Goal: Information Seeking & Learning: Learn about a topic

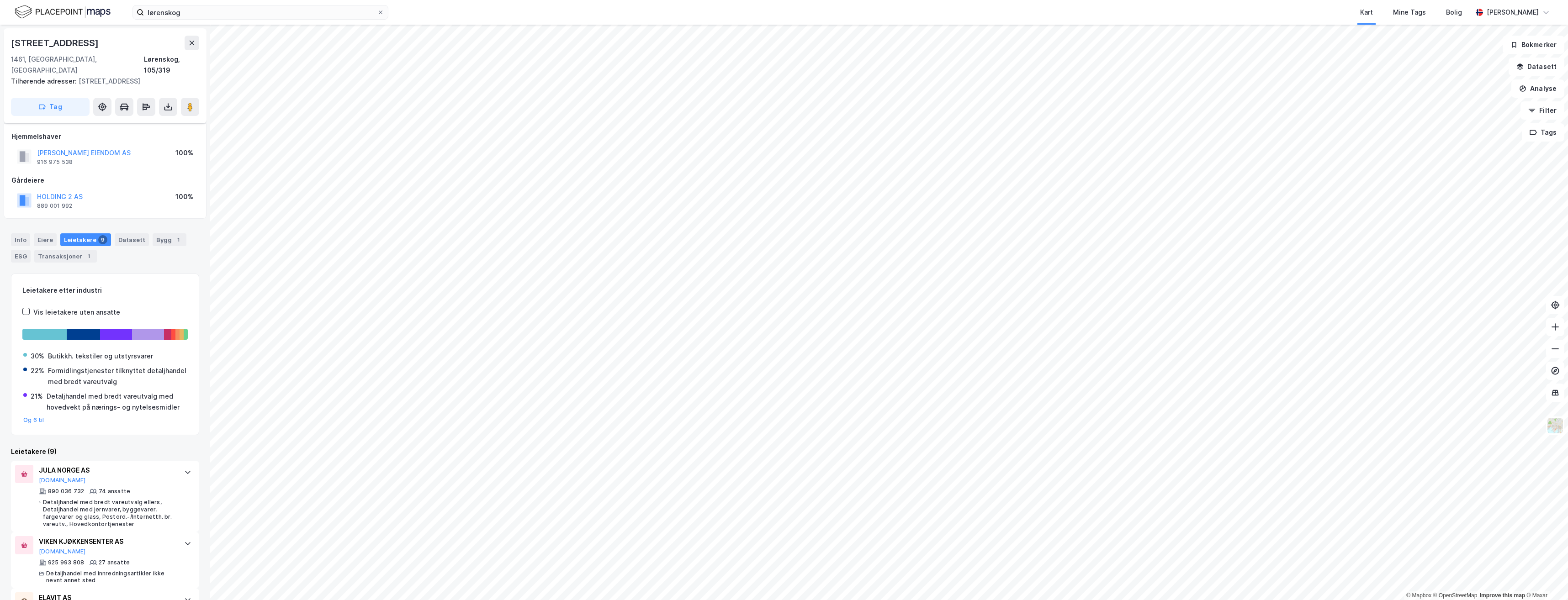
scroll to position [91, 0]
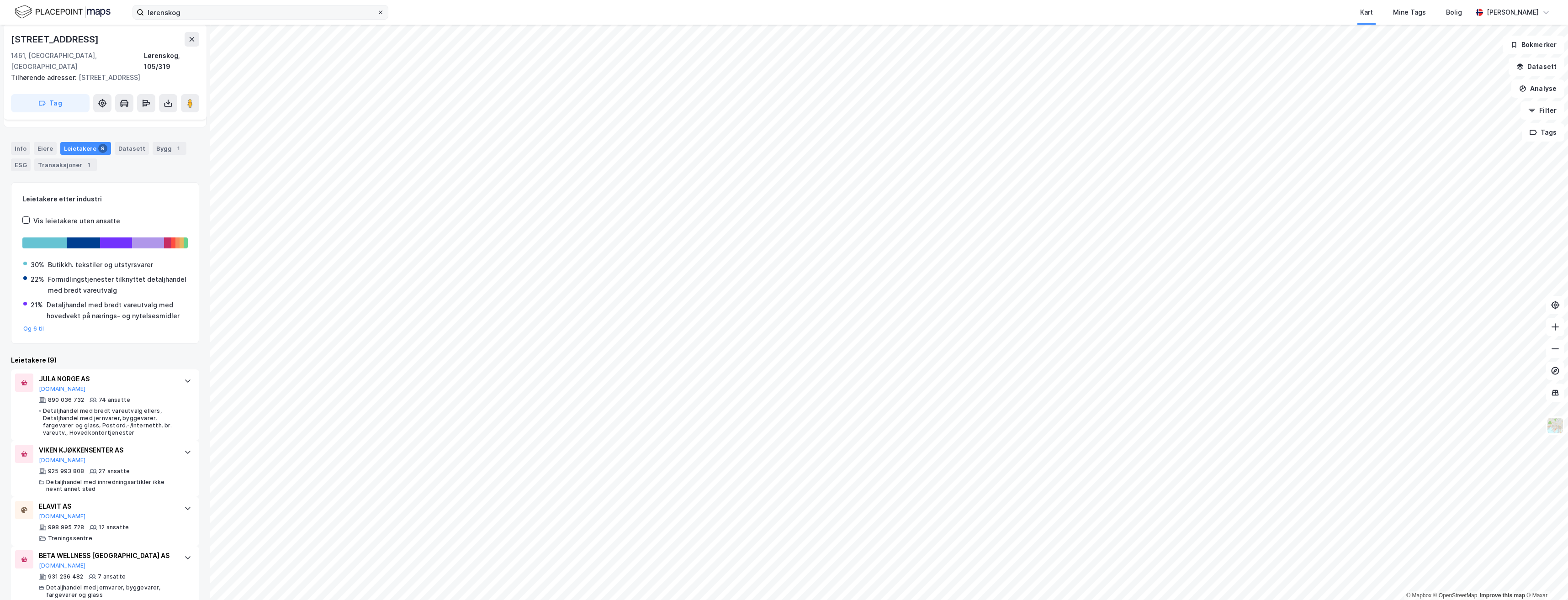
click at [382, 12] on icon at bounding box center [380, 12] width 5 height 5
click at [377, 12] on input "lørenskog" at bounding box center [260, 12] width 233 height 14
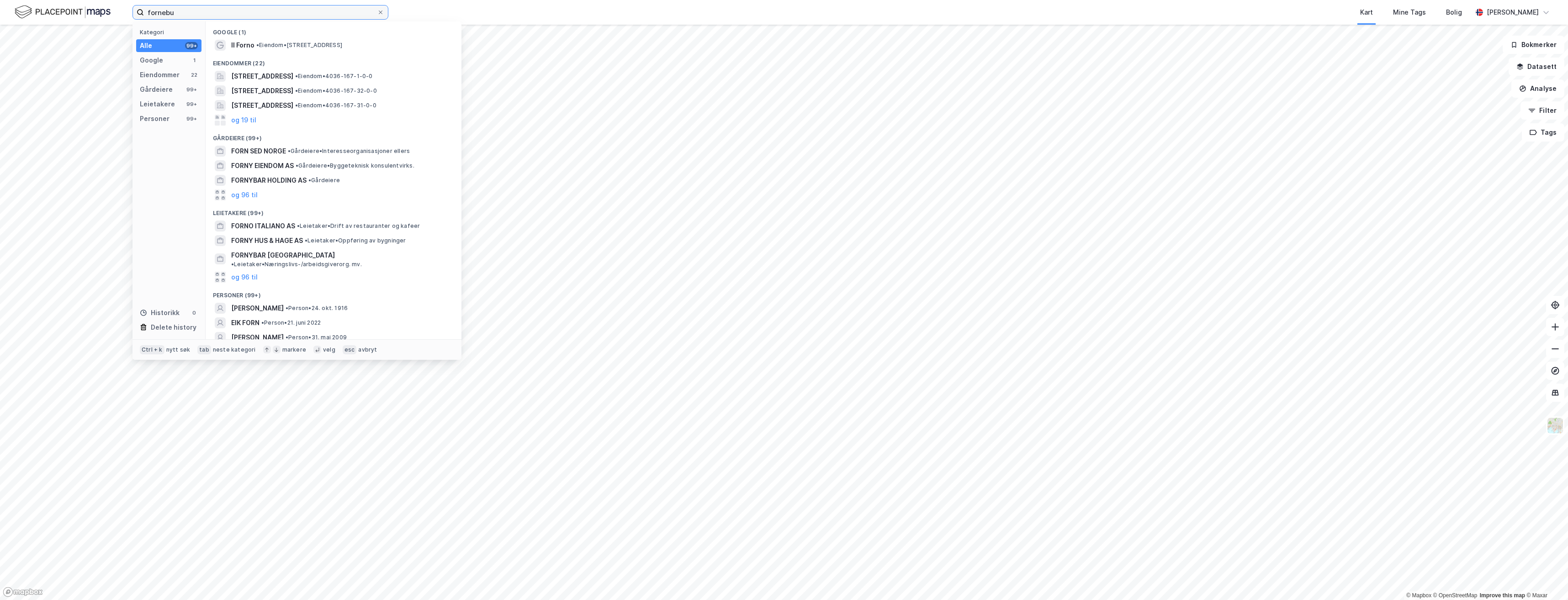
type input "fornebu"
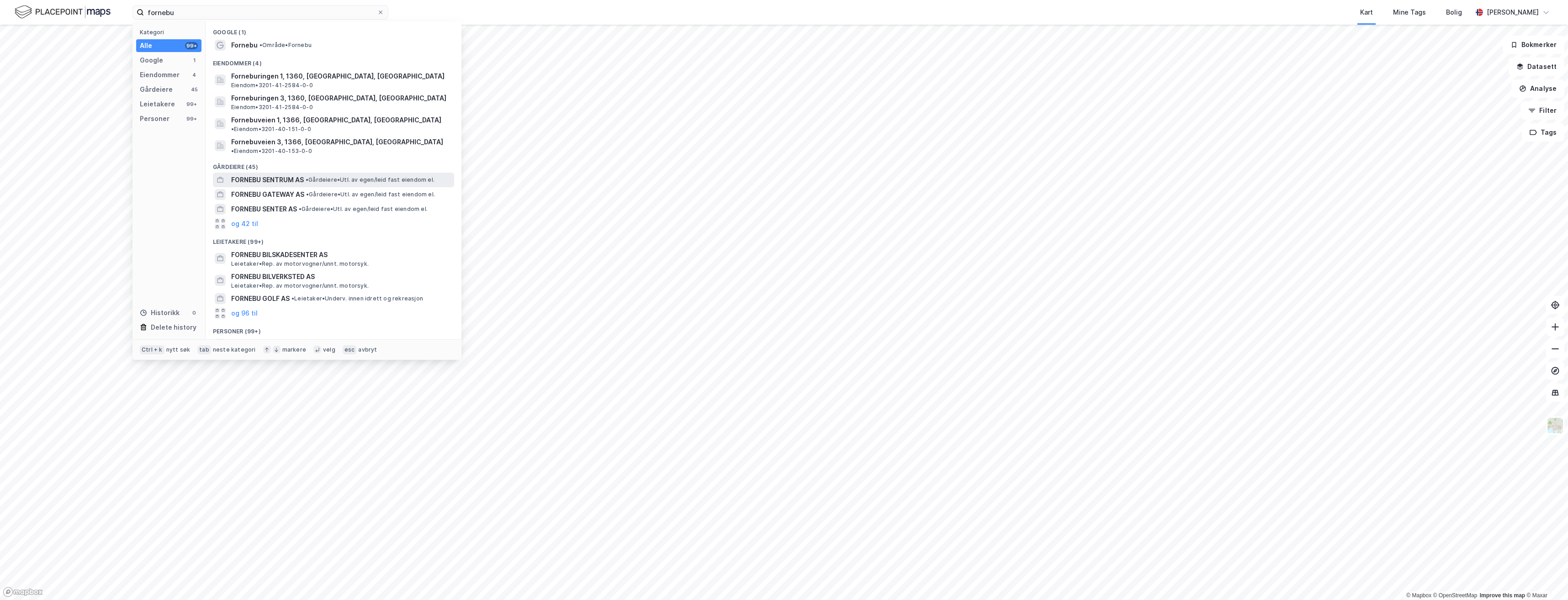
click at [253, 175] on span "FORNEBU SENTRUM AS" at bounding box center [267, 180] width 72 height 11
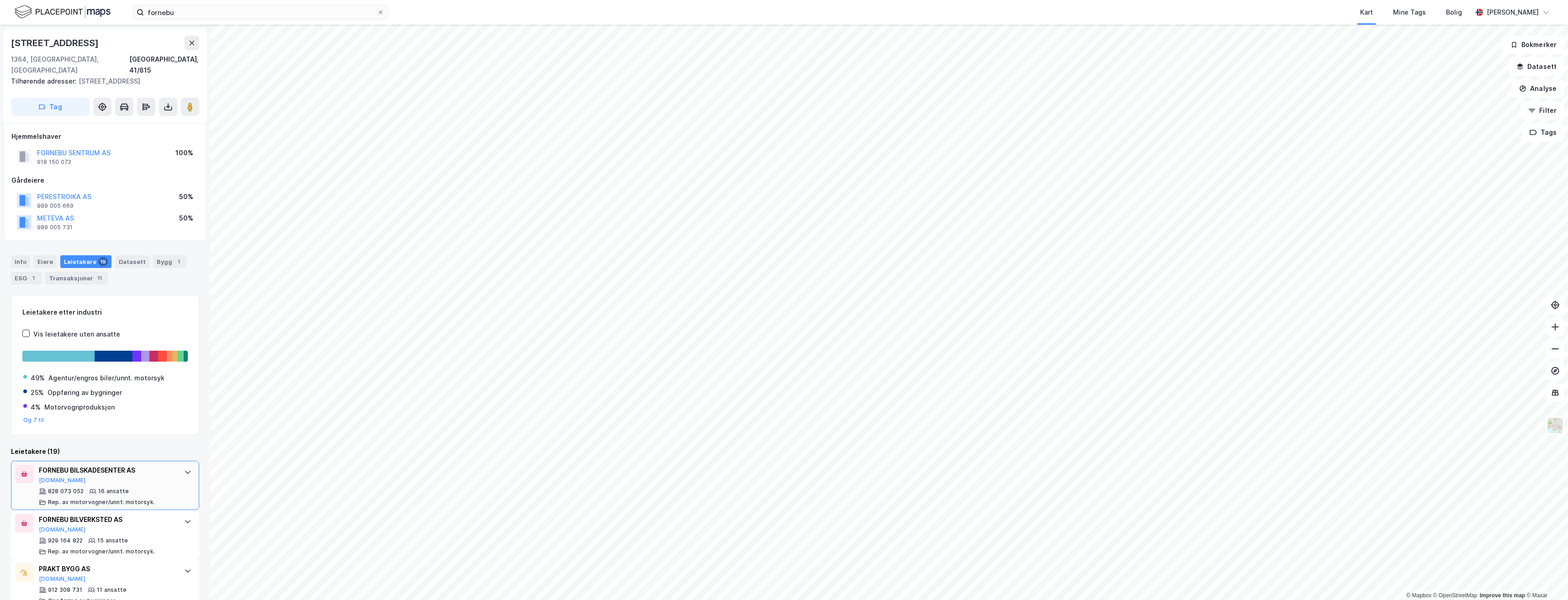
click at [88, 465] on div "FORNEBU BILSKADESENTER AS" at bounding box center [107, 470] width 136 height 11
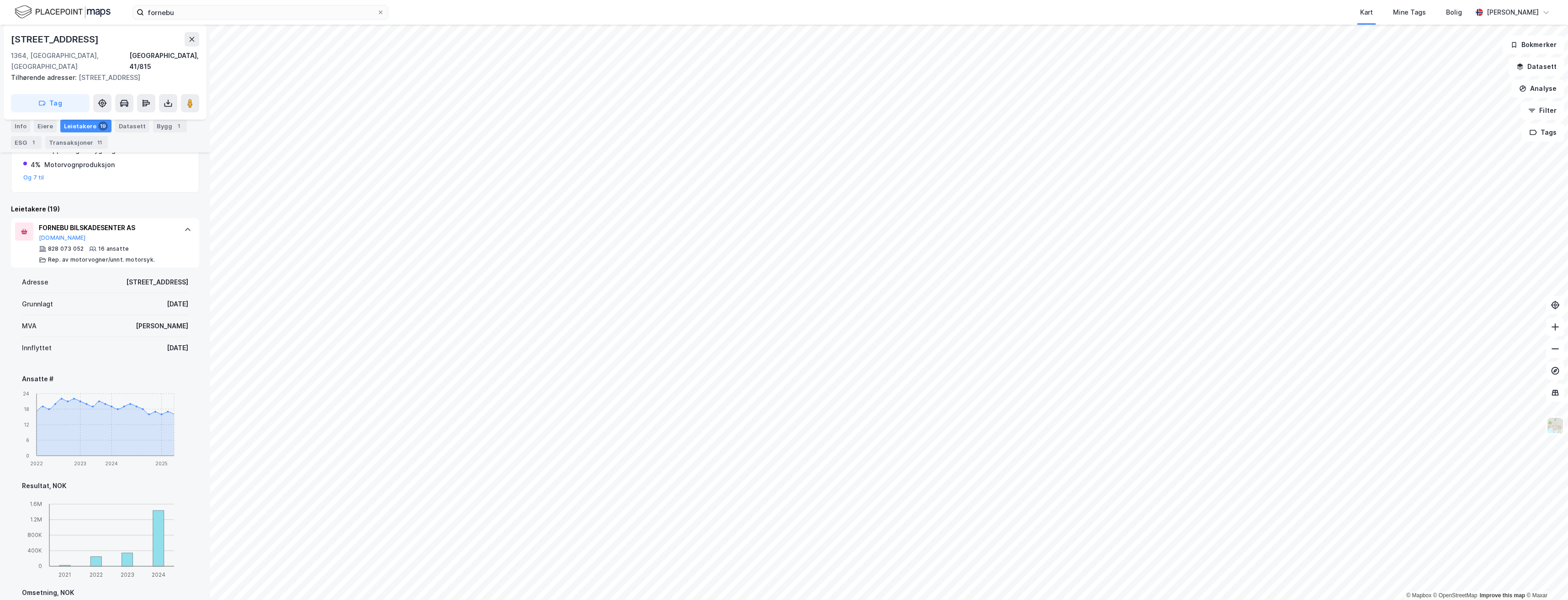
scroll to position [91, 0]
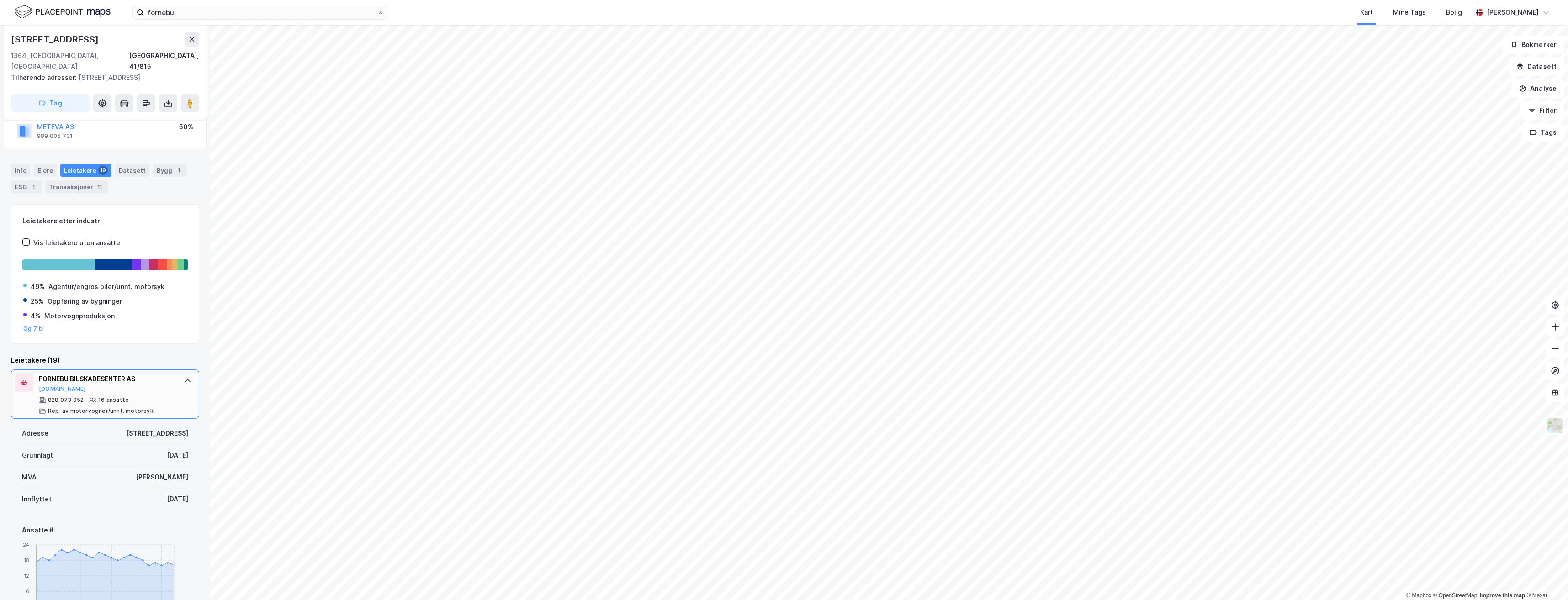
click at [113, 374] on div "FORNEBU BILSKADESENTER AS [DOMAIN_NAME]" at bounding box center [107, 383] width 136 height 19
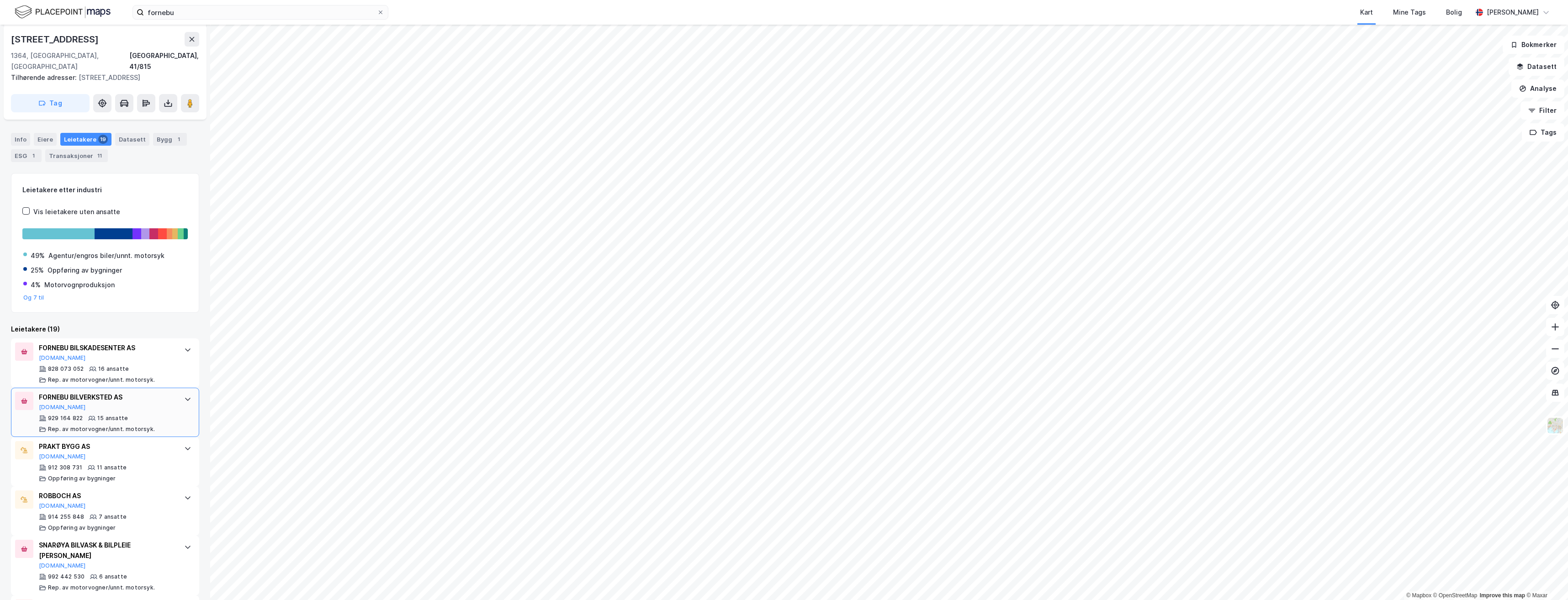
scroll to position [137, 0]
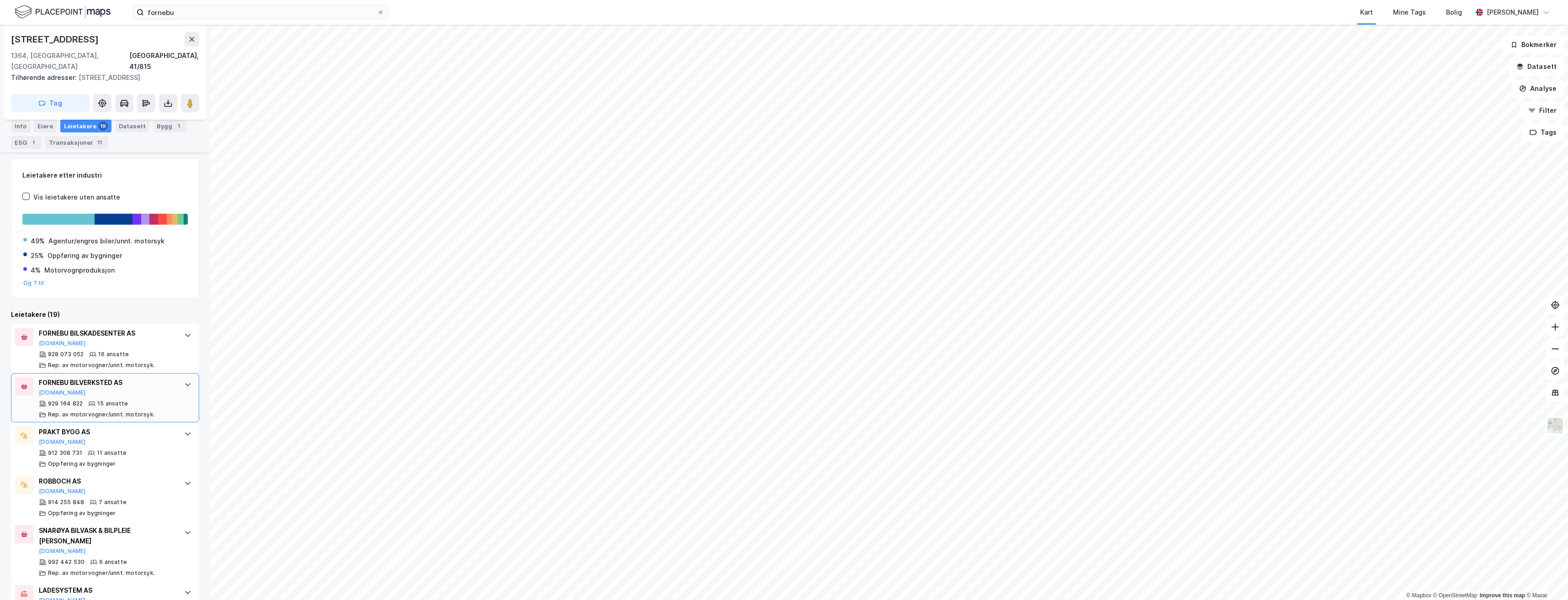
click at [103, 377] on div "FORNEBU BILVERKSTED AS" at bounding box center [107, 383] width 136 height 11
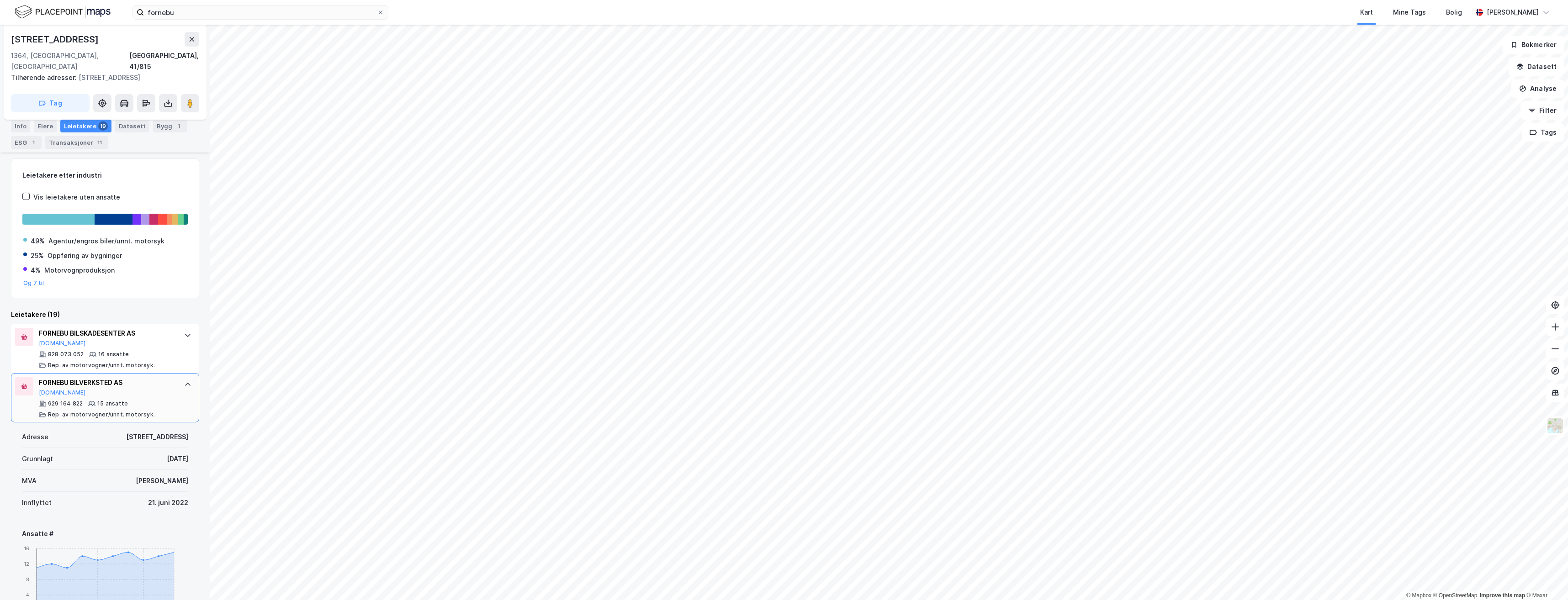
click at [108, 377] on div "FORNEBU BILVERKSTED AS" at bounding box center [107, 383] width 136 height 11
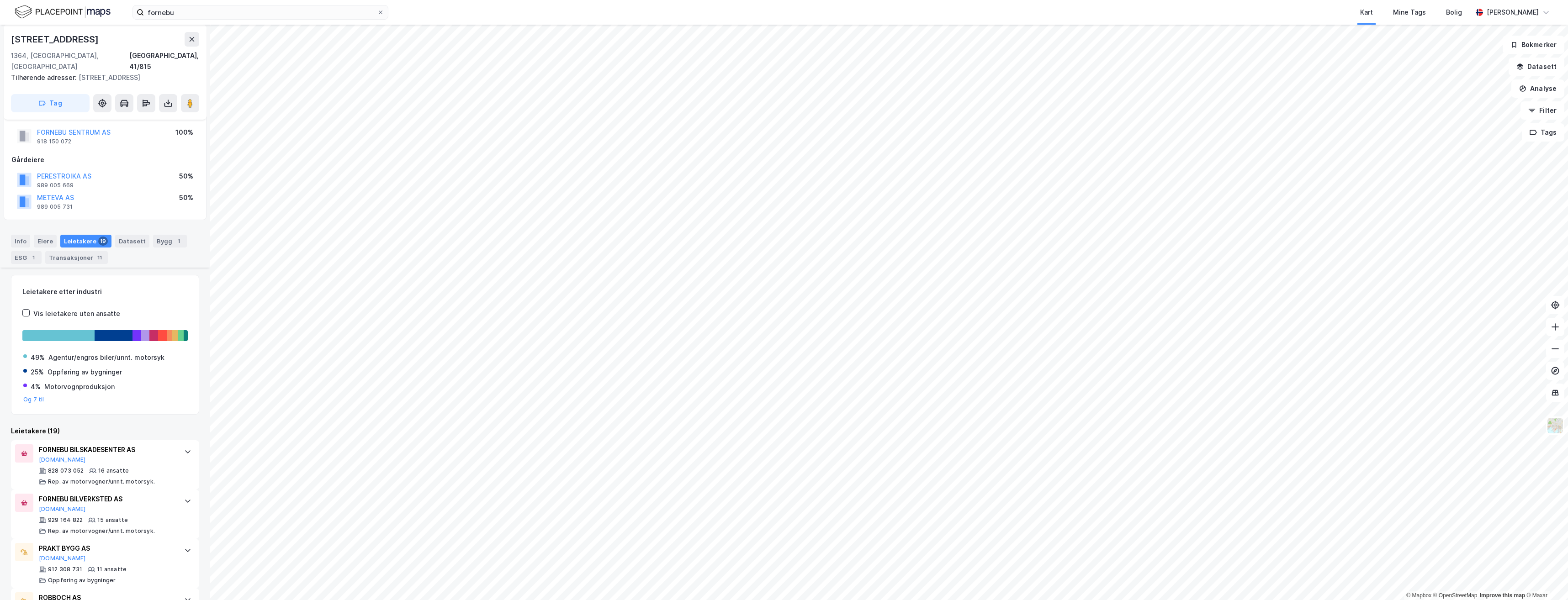
scroll to position [0, 0]
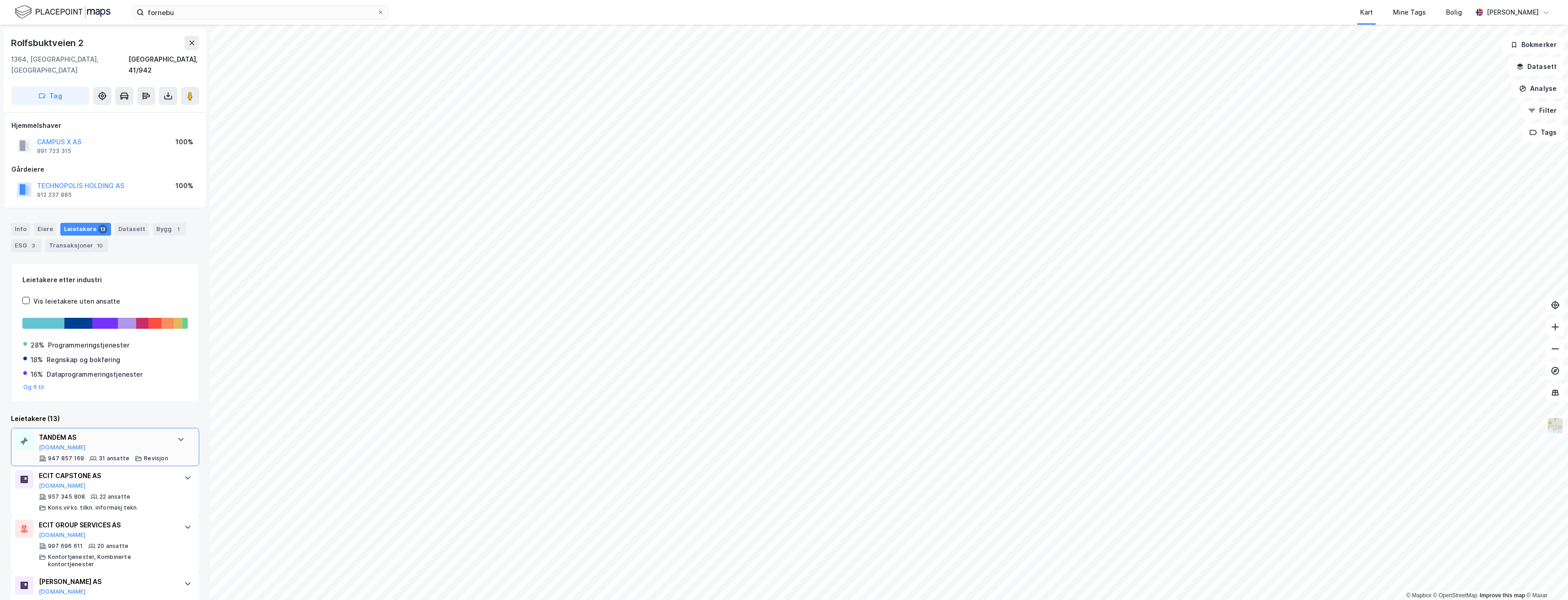
click at [72, 432] on div "TANDEM AS" at bounding box center [103, 438] width 129 height 11
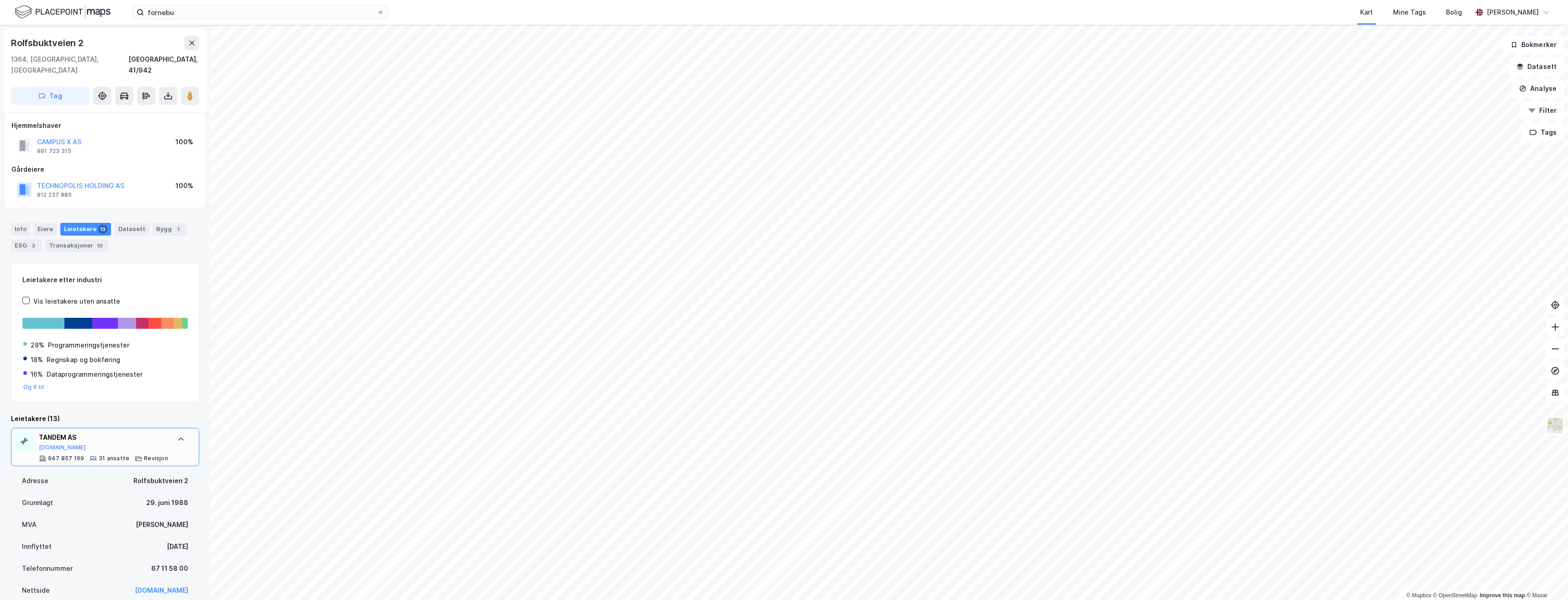
click at [173, 432] on div at bounding box center [181, 439] width 15 height 15
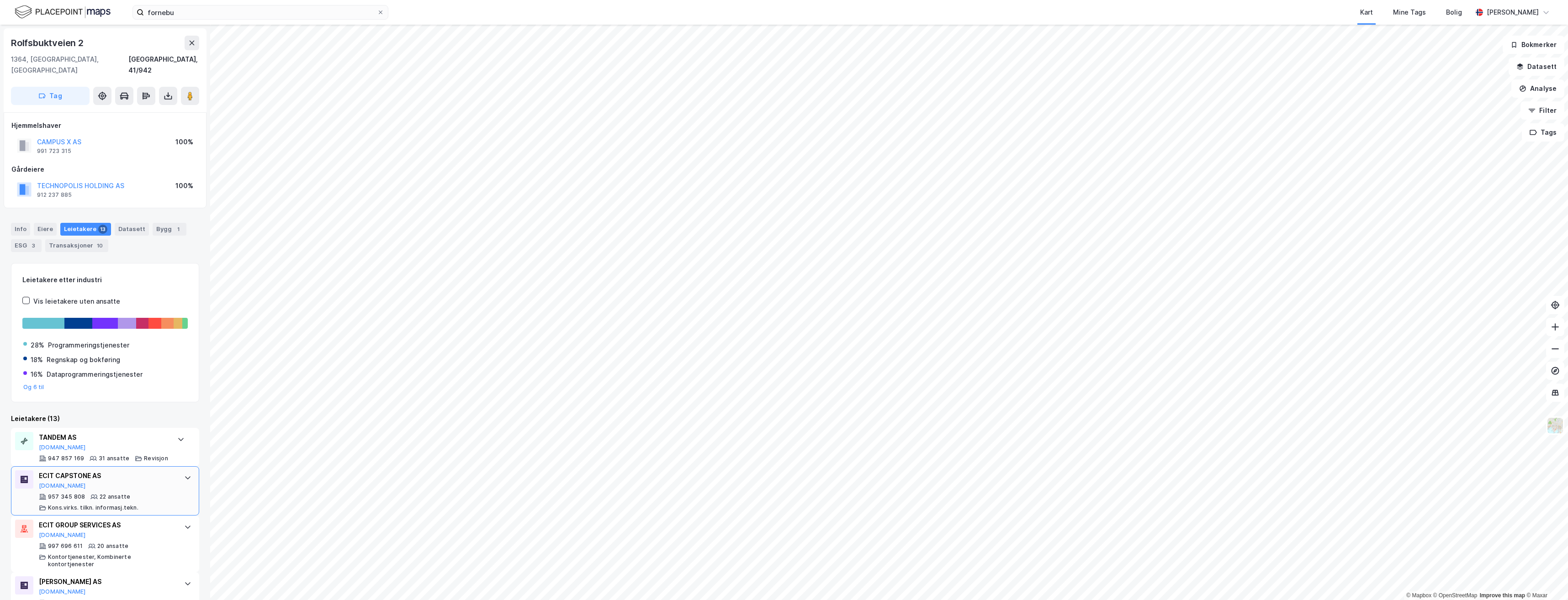
click at [100, 470] on div "ECIT CAPSTONE AS" at bounding box center [107, 476] width 136 height 11
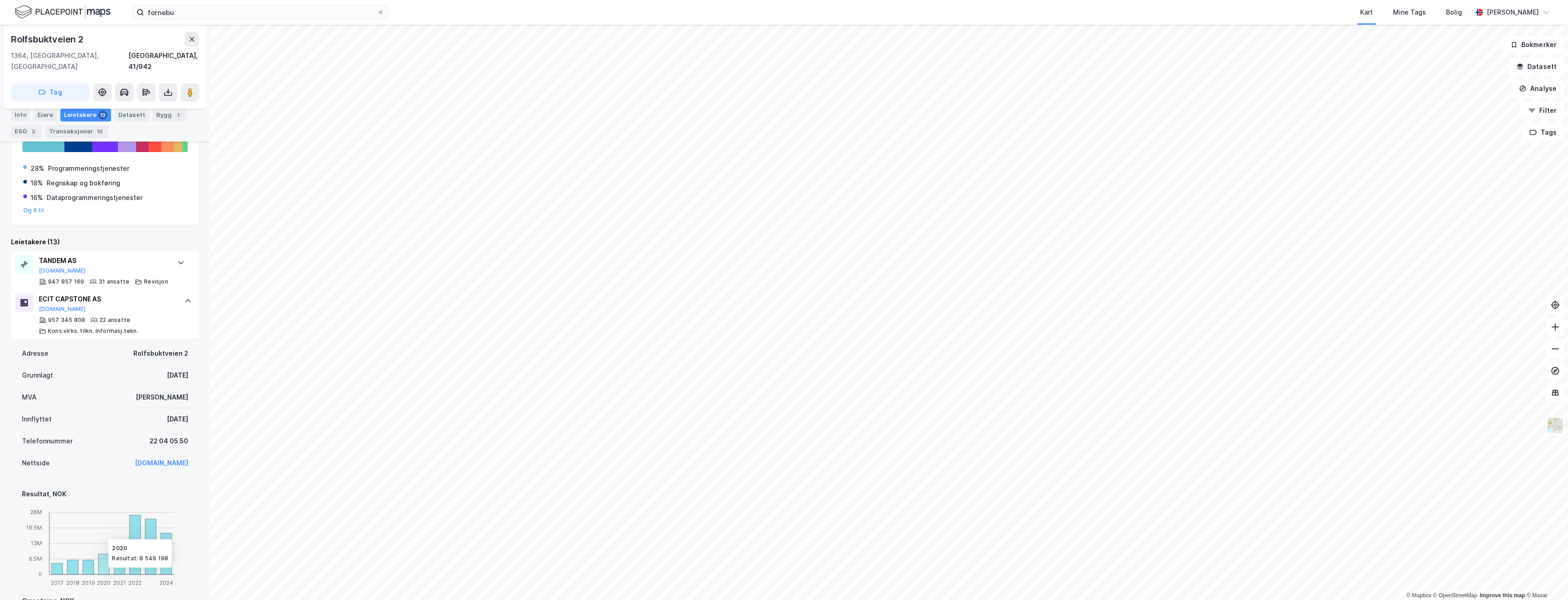
scroll to position [46, 0]
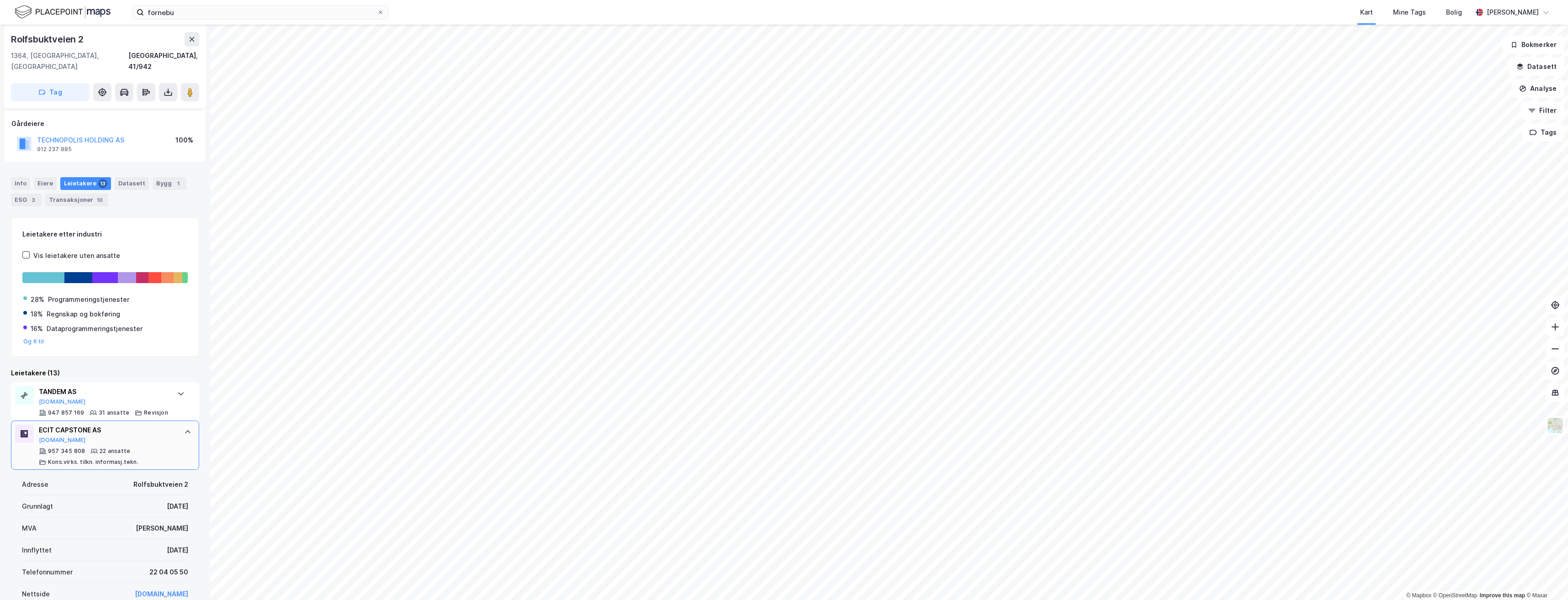
click at [180, 425] on div at bounding box center [187, 432] width 15 height 15
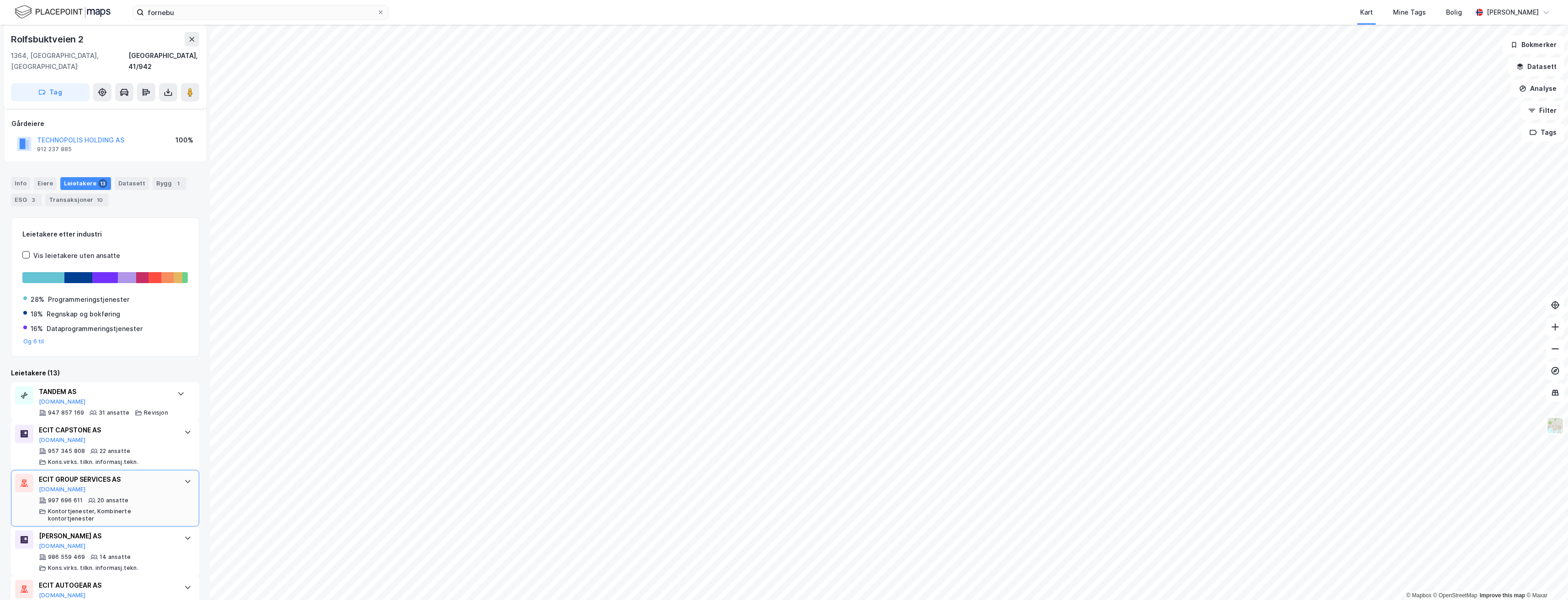
click at [147, 474] on div "ECIT GROUP SERVICES AS [DOMAIN_NAME]" at bounding box center [107, 484] width 136 height 19
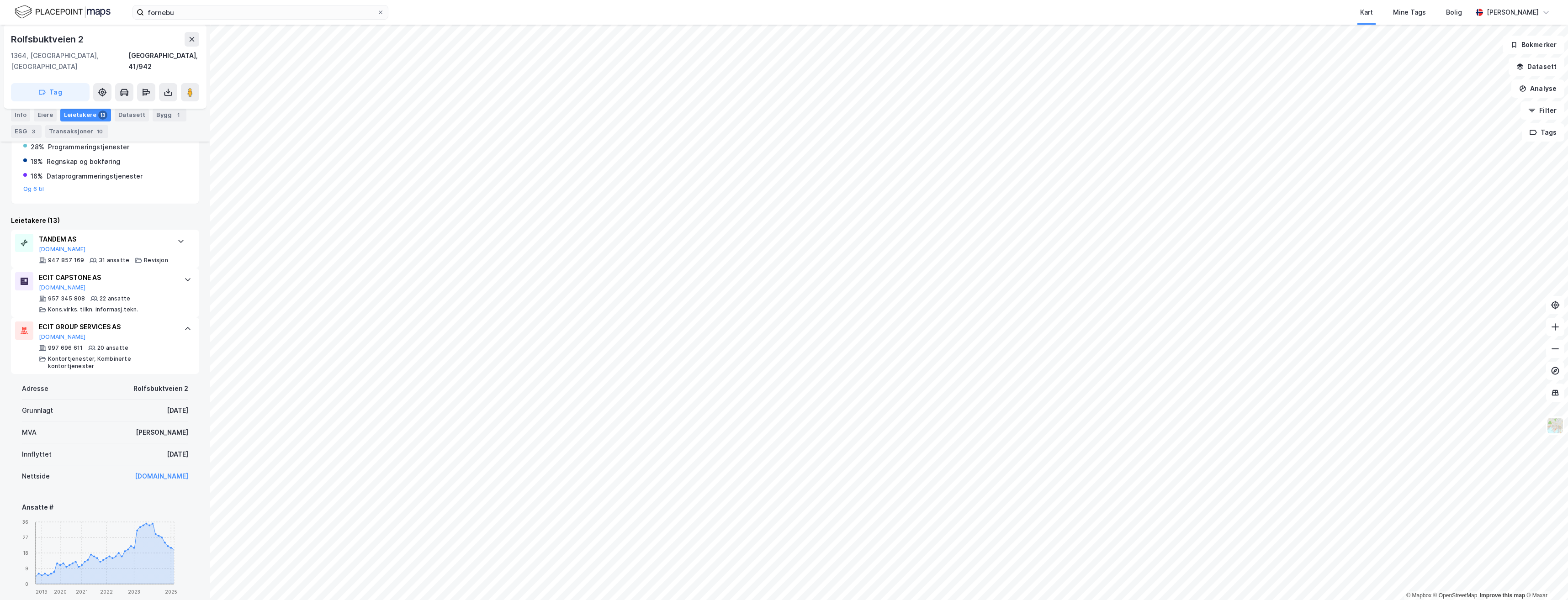
scroll to position [183, 0]
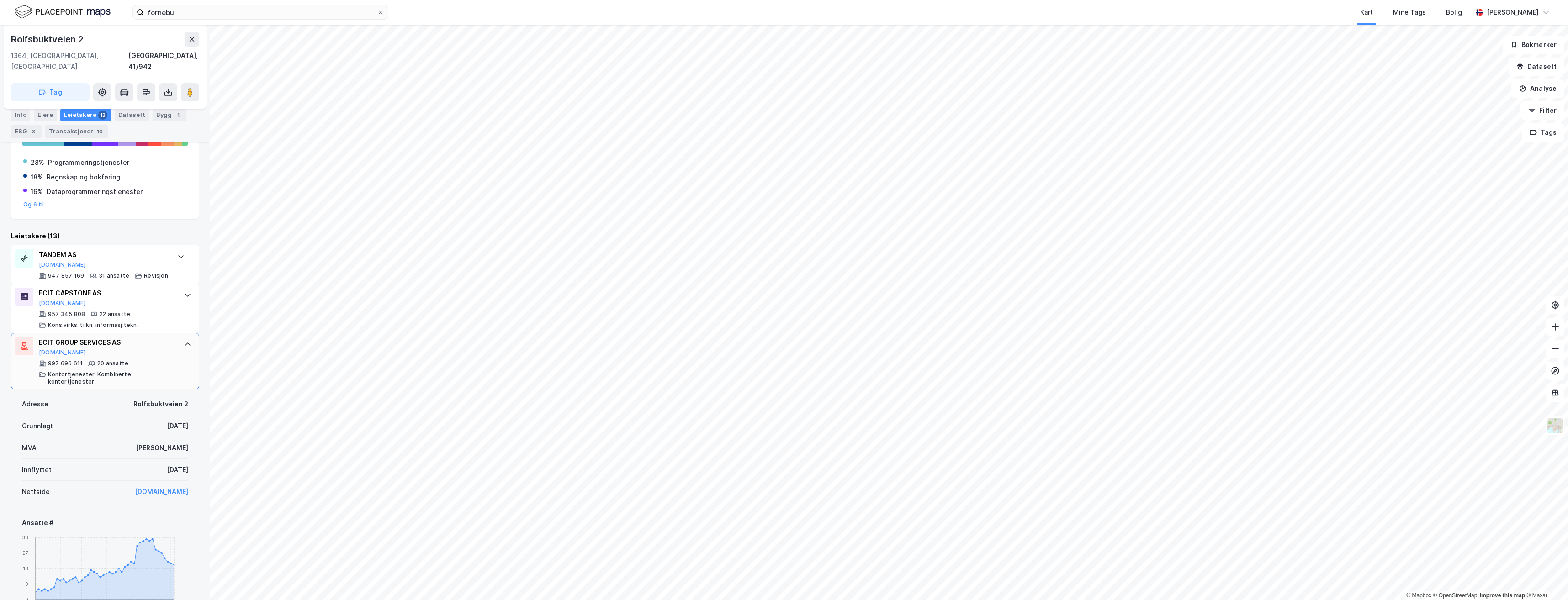
click at [184, 341] on icon at bounding box center [187, 344] width 7 height 7
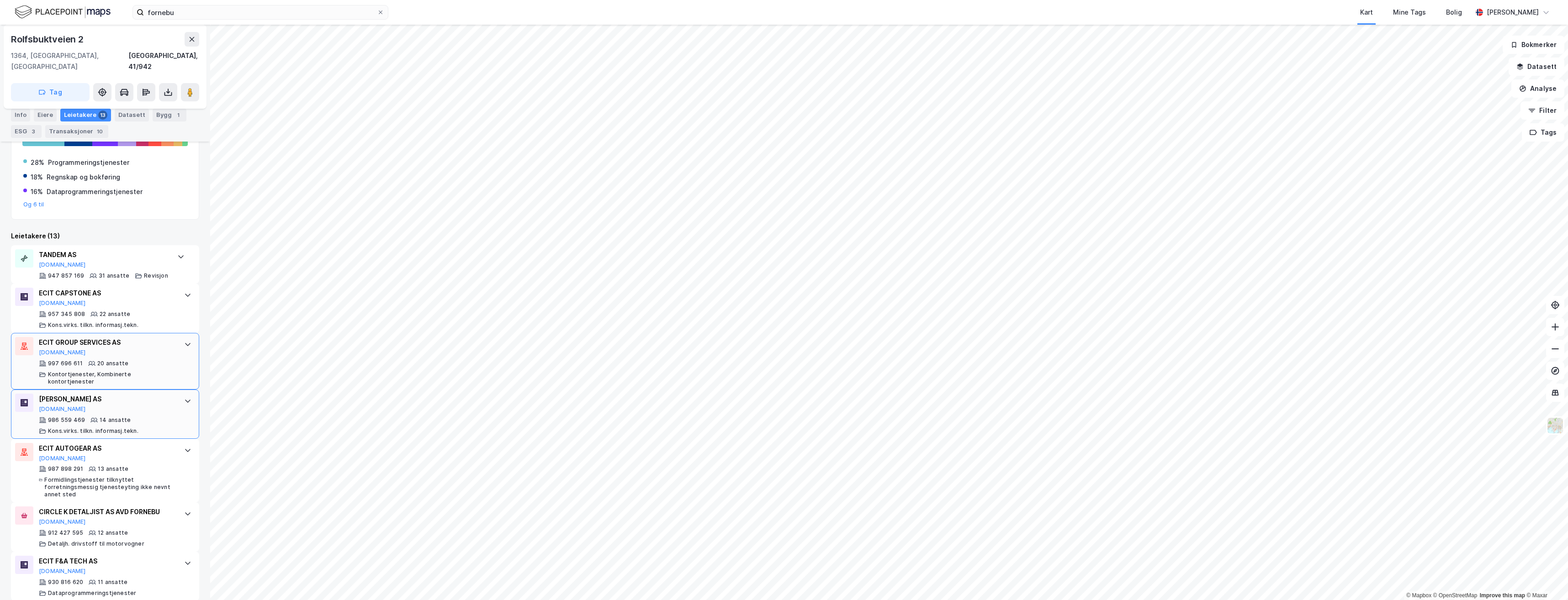
click at [94, 417] on icon at bounding box center [94, 420] width 7 height 7
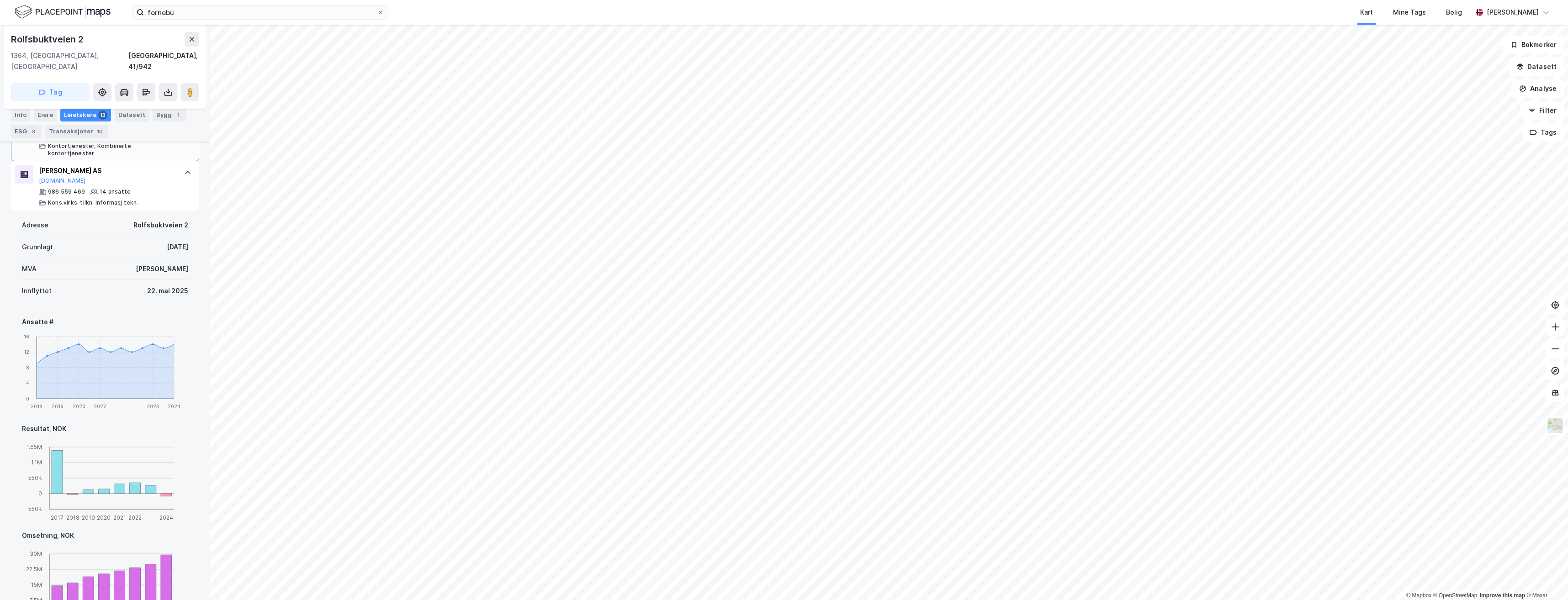
scroll to position [274, 0]
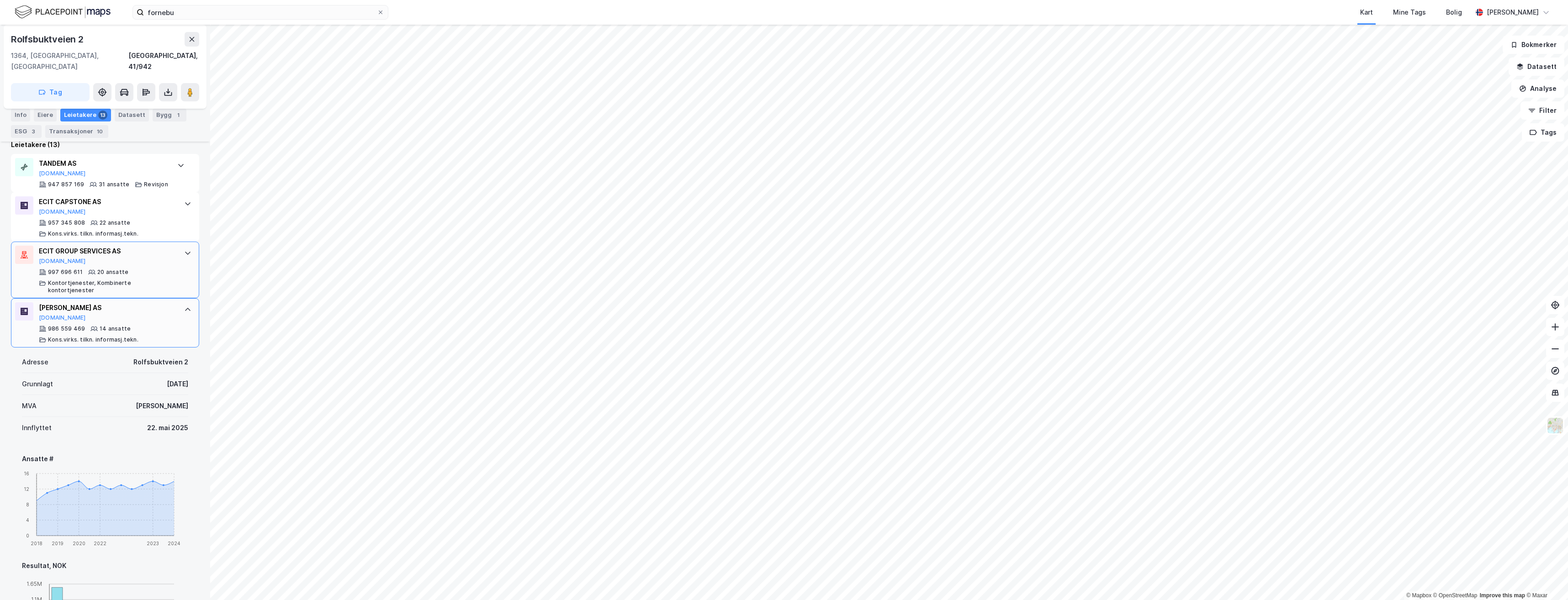
click at [184, 306] on icon at bounding box center [187, 310] width 7 height 7
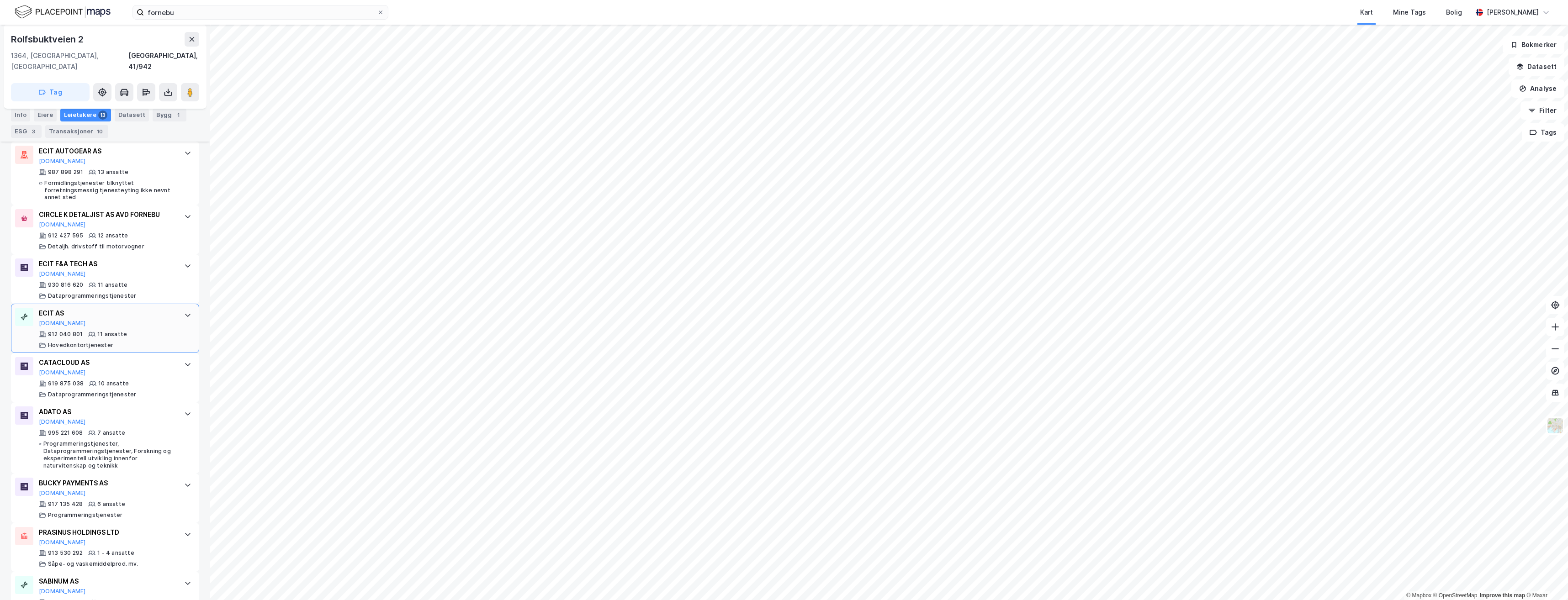
scroll to position [484, 0]
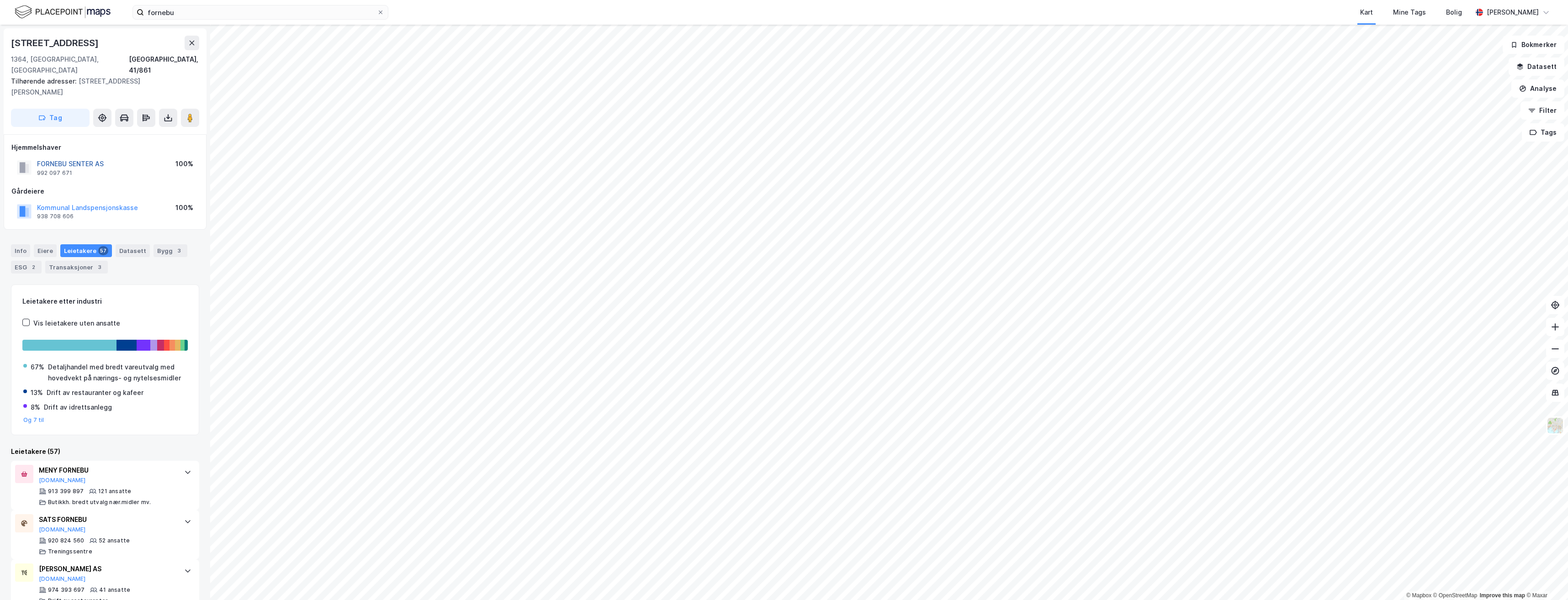
click at [0, 0] on button "FORNEBU SENTER AS" at bounding box center [0, 0] width 0 height 0
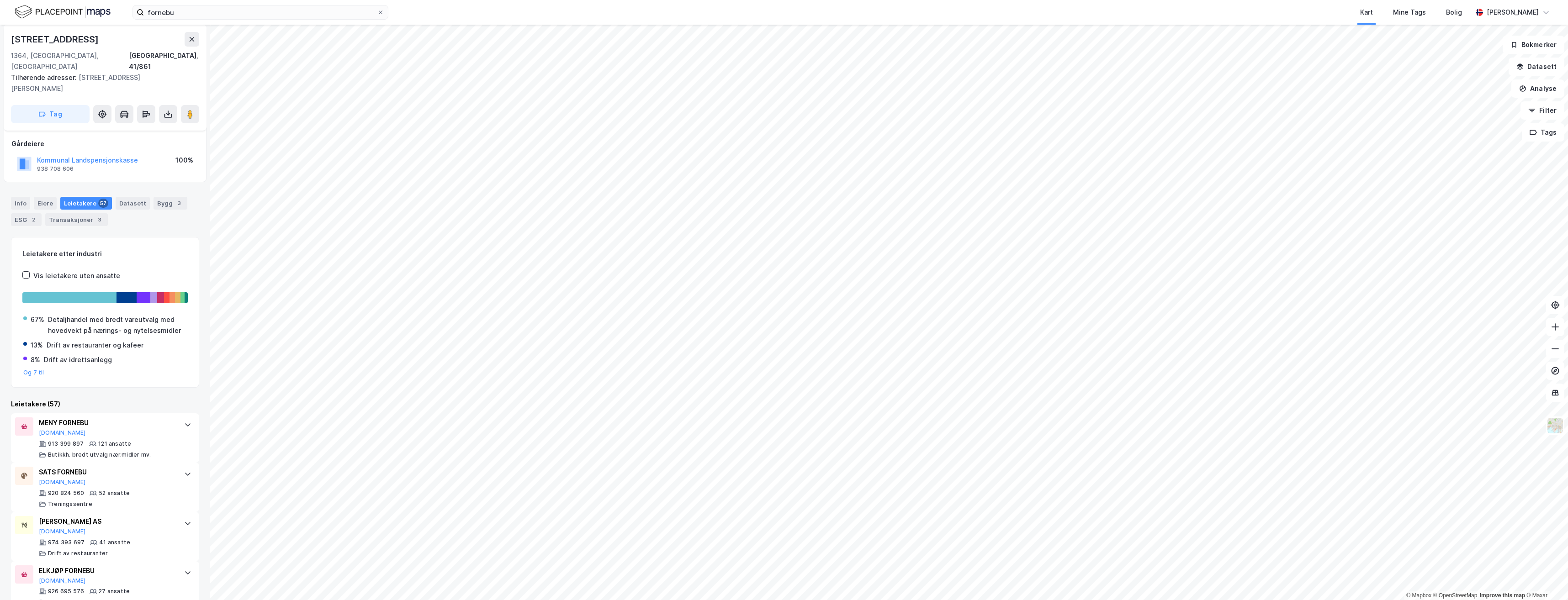
scroll to position [46, 0]
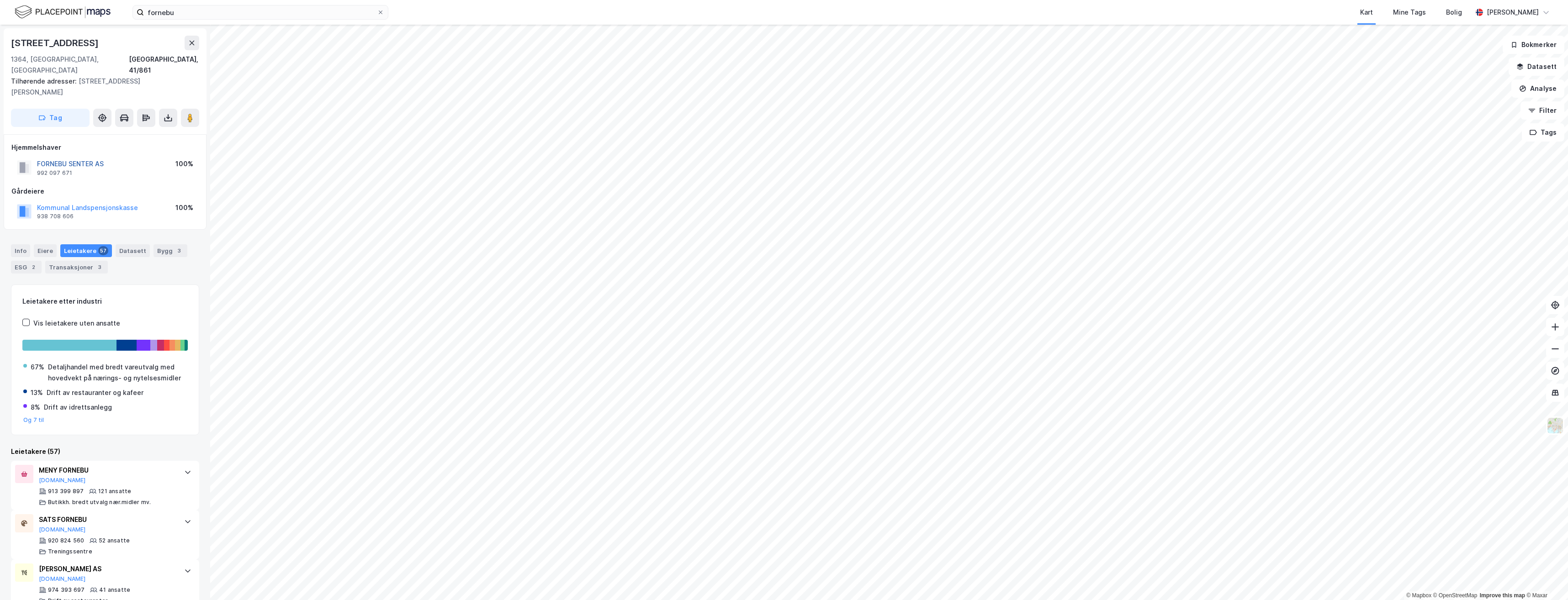
click at [0, 0] on button "FORNEBU SENTER AS" at bounding box center [0, 0] width 0 height 0
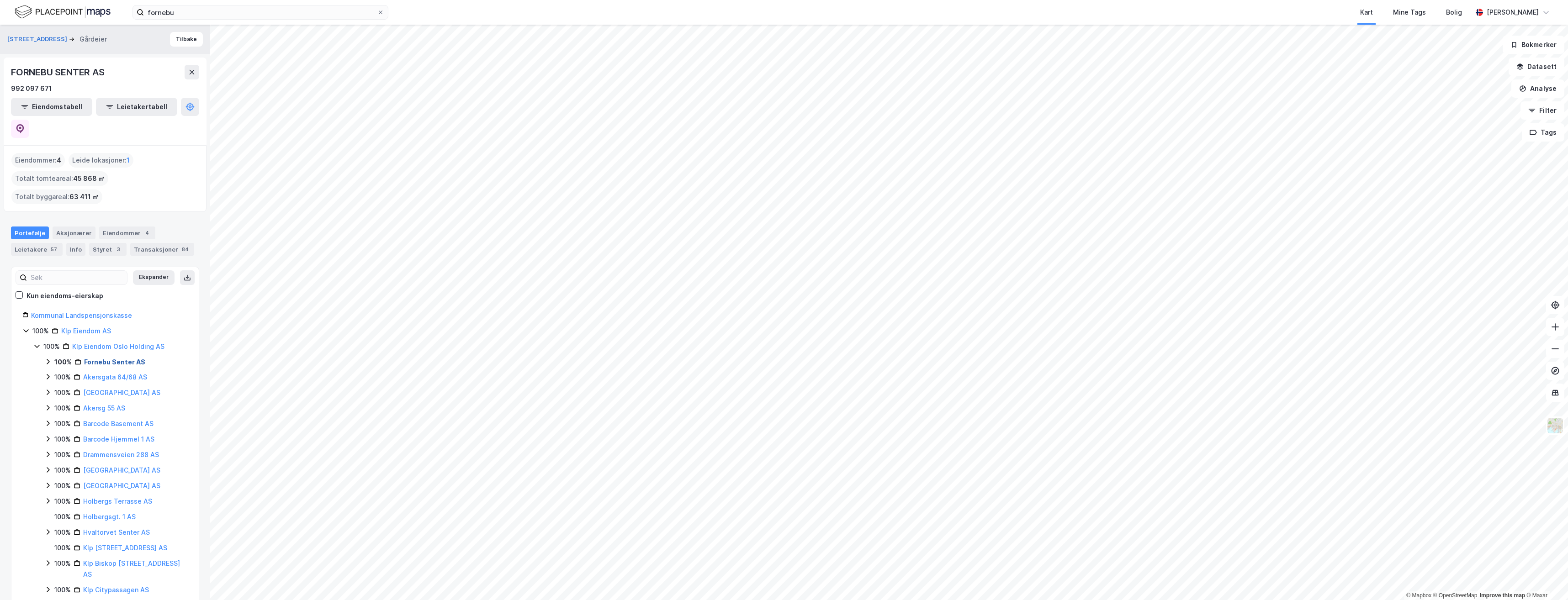
click at [113, 358] on link "Fornebu Senter AS" at bounding box center [114, 361] width 61 height 8
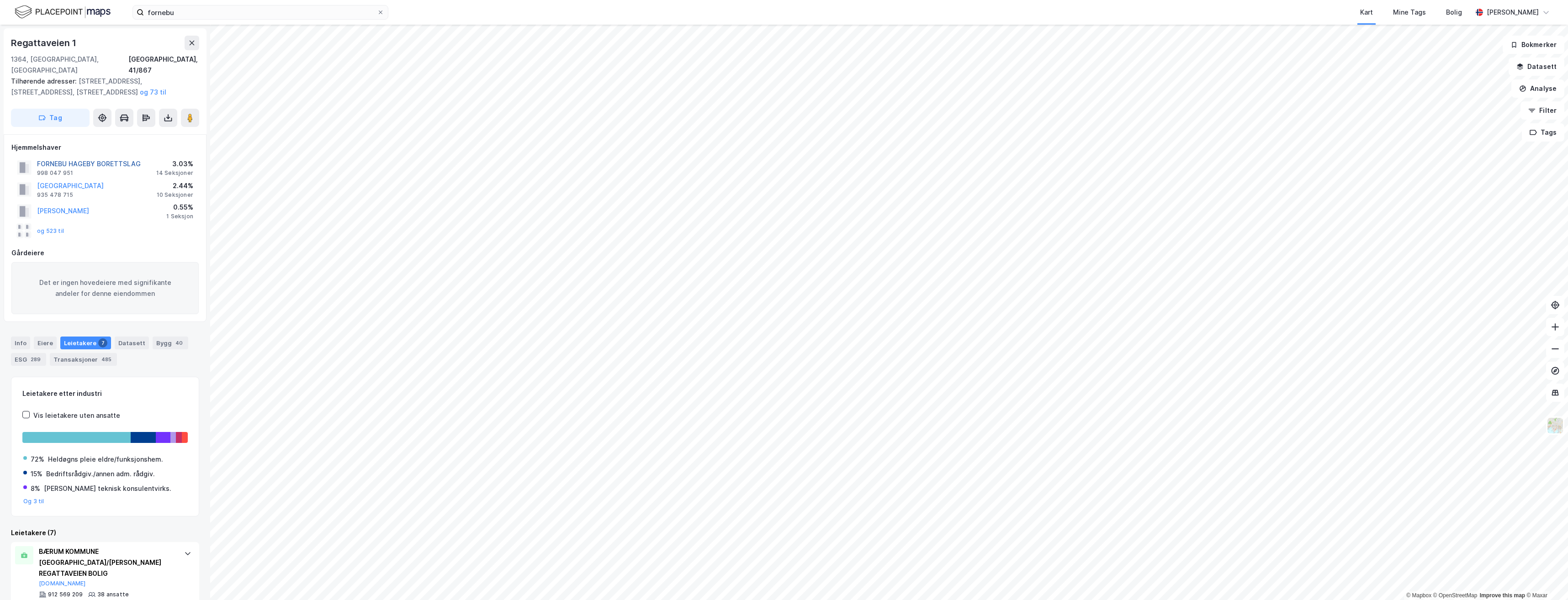
click at [0, 0] on button "FORNEBU HAGEBY BORETTSLAG" at bounding box center [0, 0] width 0 height 0
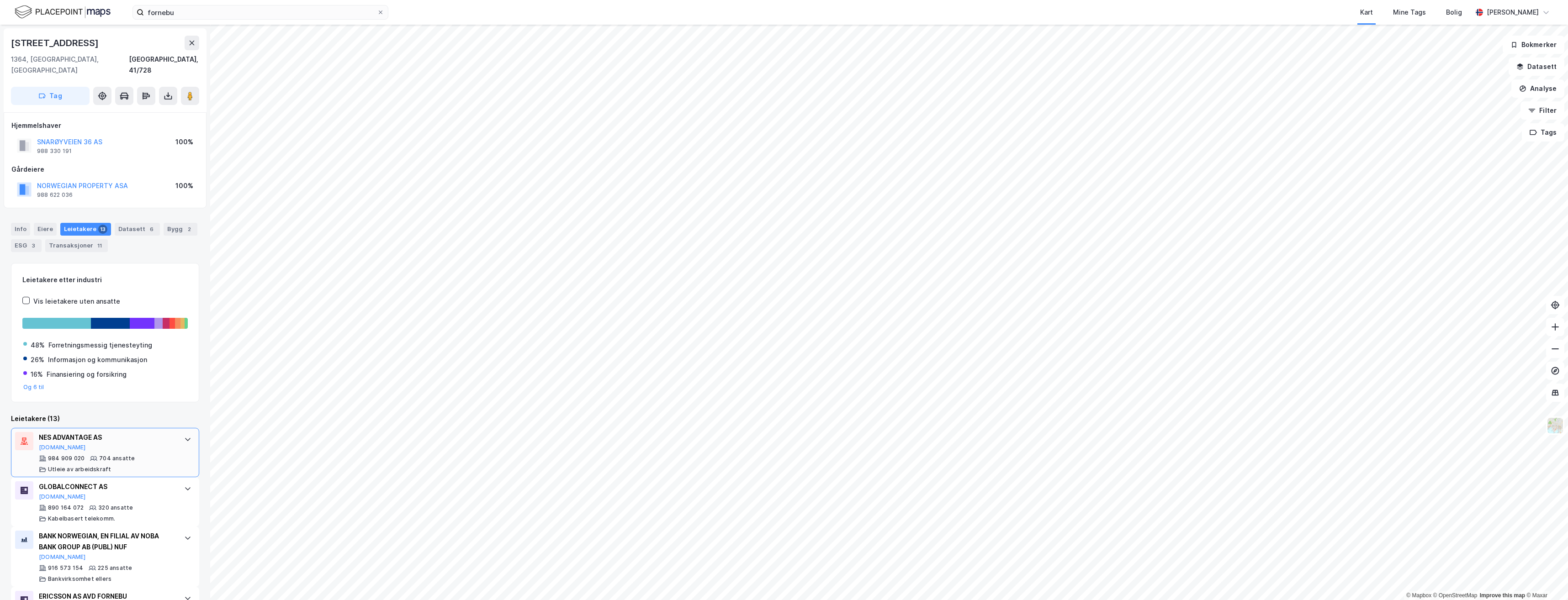
click at [72, 432] on div "NES ADVANTAGE AS" at bounding box center [107, 438] width 136 height 11
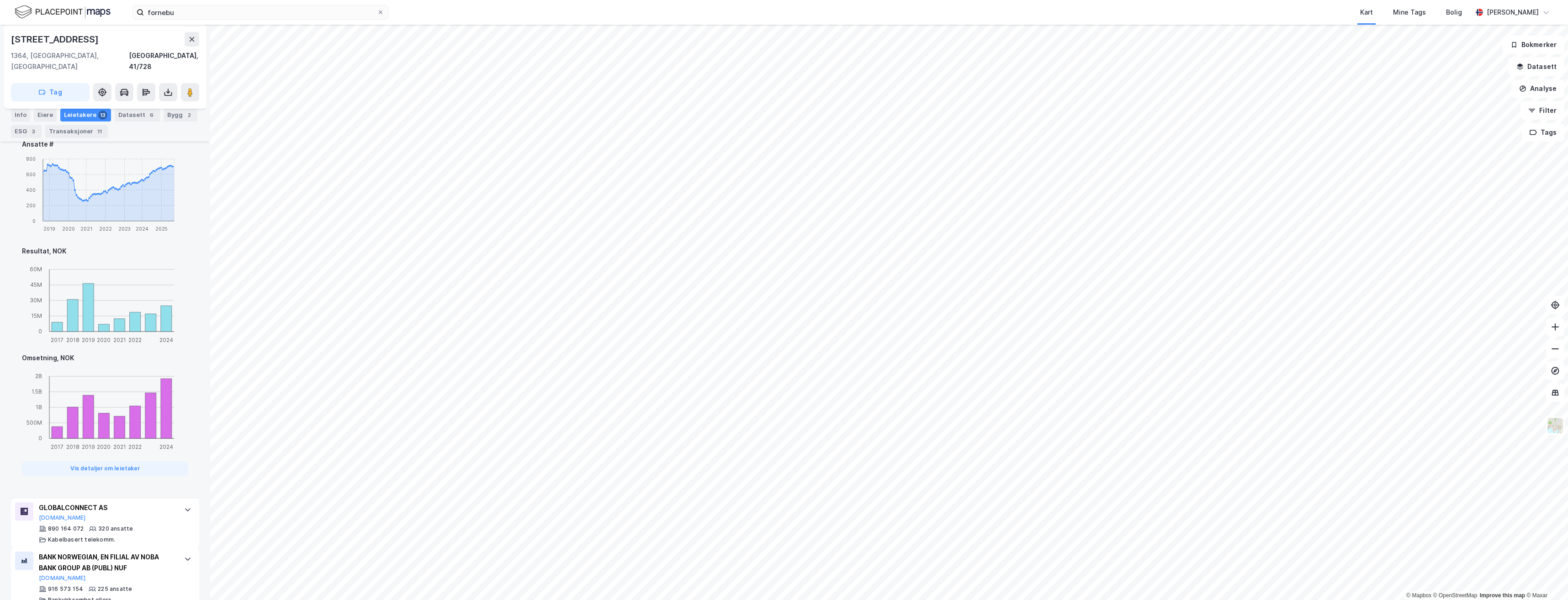
scroll to position [594, 0]
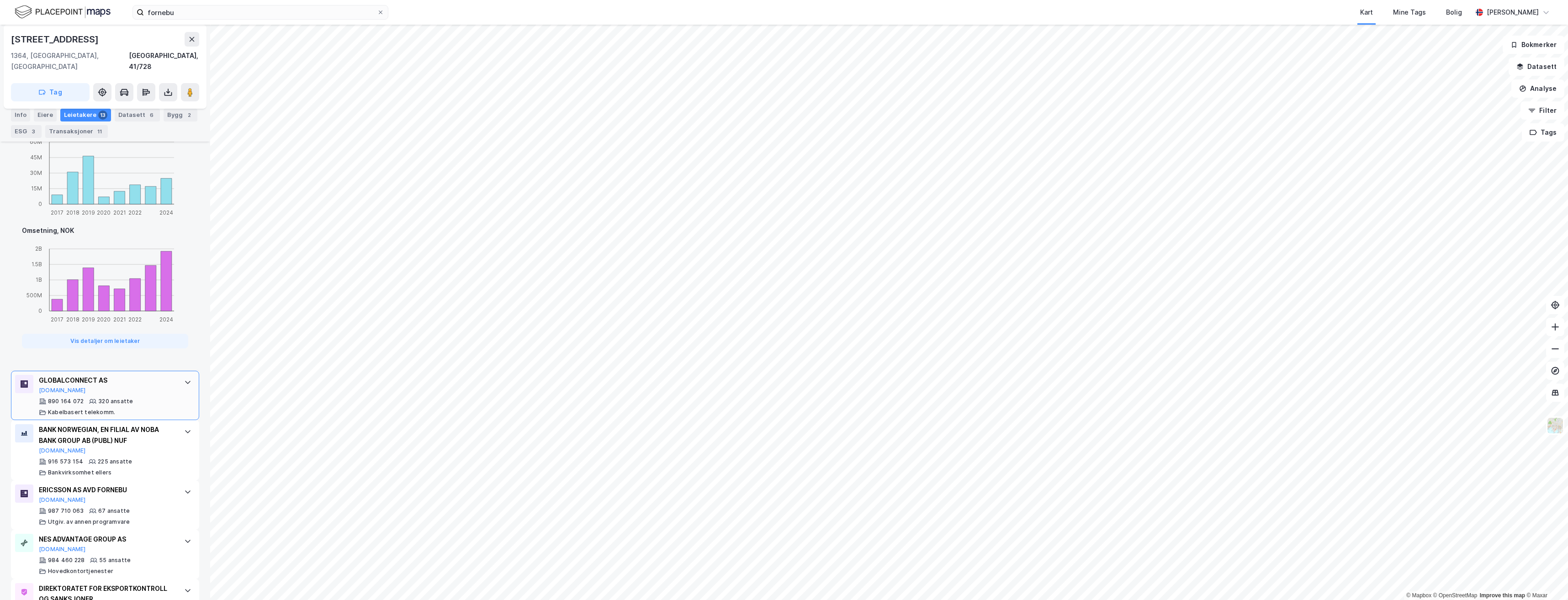
click at [184, 378] on icon at bounding box center [187, 382] width 7 height 7
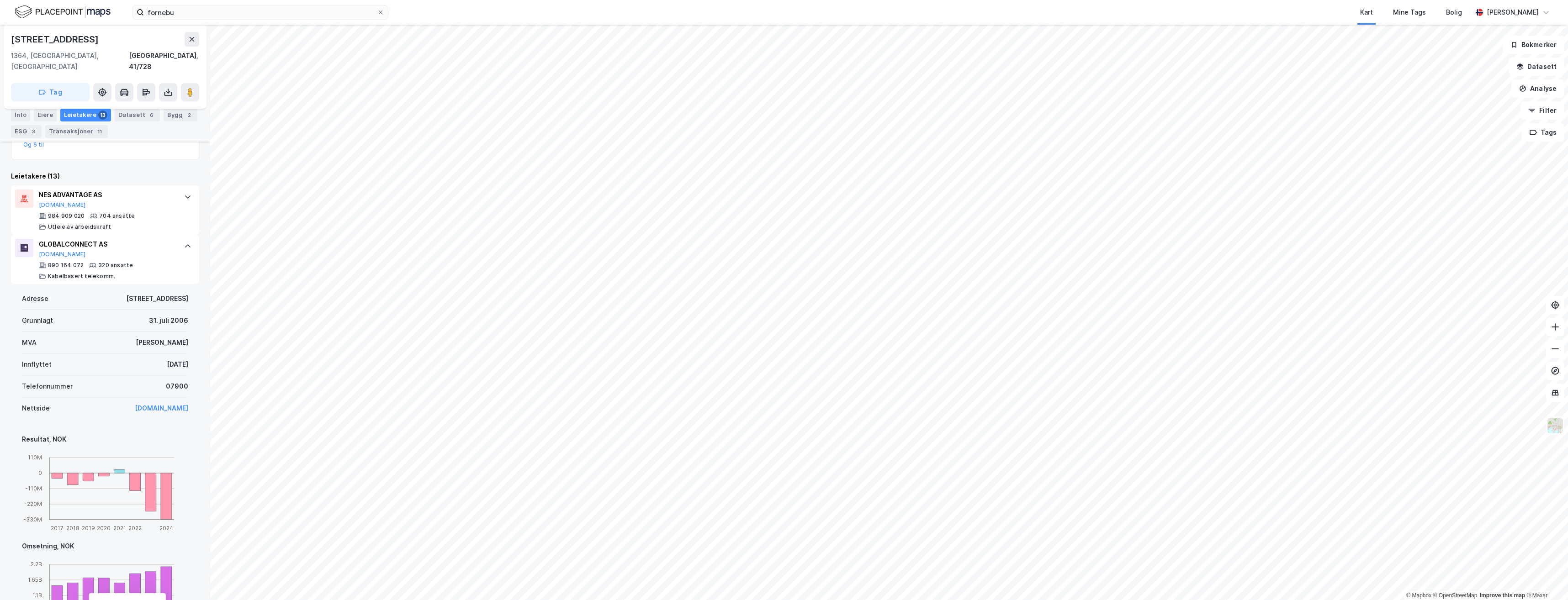
scroll to position [239, 0]
